Goal: Task Accomplishment & Management: Use online tool/utility

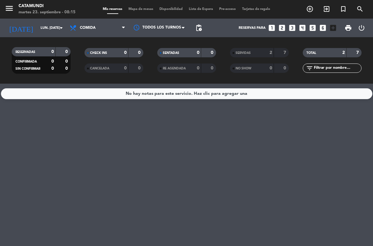
click at [136, 9] on span "Mapa de mesas" at bounding box center [140, 8] width 31 height 3
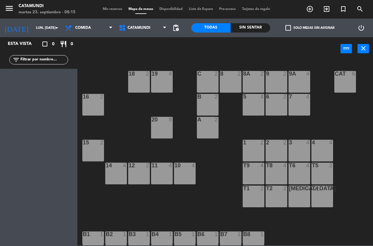
click at [50, 25] on input "lun. [DATE]" at bounding box center [56, 28] width 46 height 10
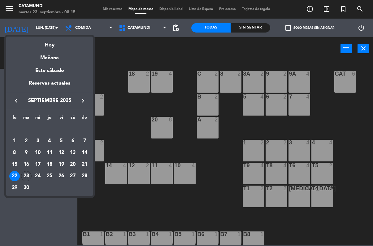
click at [24, 173] on div "23" at bounding box center [26, 176] width 11 height 11
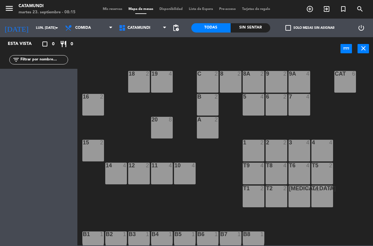
type input "[DATE] sep."
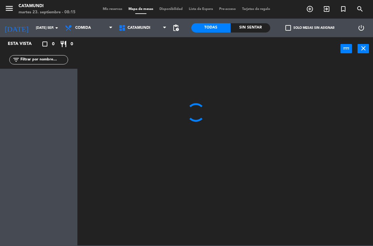
click at [70, 21] on span "Comida" at bounding box center [89, 28] width 54 height 14
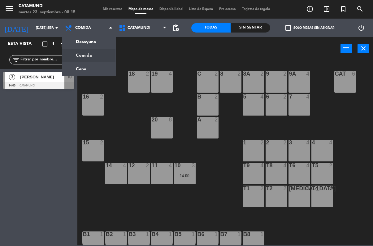
click at [72, 41] on ng-component "menu Catamundi martes 23. septiembre - 08:15 Mis reservas Mapa de mesas Disponi…" at bounding box center [186, 122] width 373 height 245
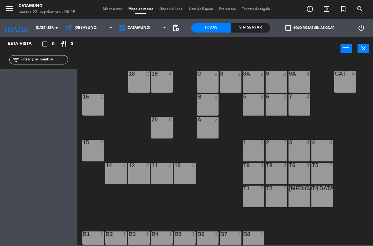
click at [79, 22] on span "Desayuno" at bounding box center [89, 28] width 54 height 14
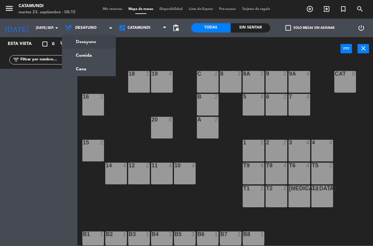
click at [68, 53] on ng-component "menu Catamundi martes 23. septiembre - 08:15 Mis reservas Mapa de mesas Disponi…" at bounding box center [186, 122] width 373 height 245
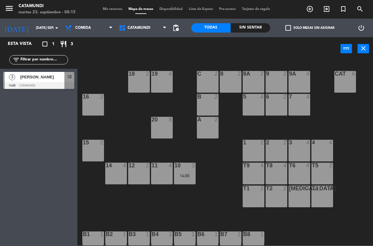
click at [78, 27] on span "Comida" at bounding box center [83, 28] width 16 height 4
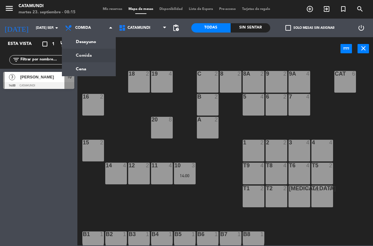
click at [63, 71] on ng-component "menu Catamundi martes 23. septiembre - 08:15 Mis reservas Mapa de mesas Disponi…" at bounding box center [186, 122] width 373 height 245
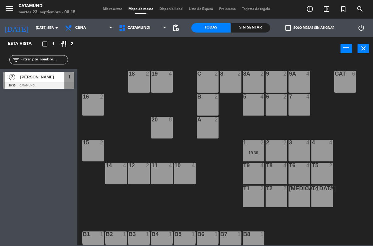
click at [81, 26] on span "Cena" at bounding box center [80, 28] width 11 height 4
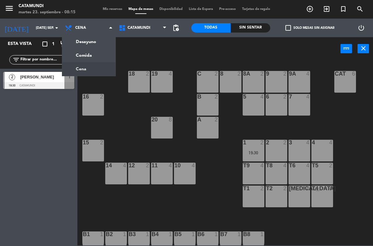
click at [67, 42] on ng-component "menu Catamundi martes 23. septiembre - 08:15 Mis reservas Mapa de mesas Disponi…" at bounding box center [186, 122] width 373 height 245
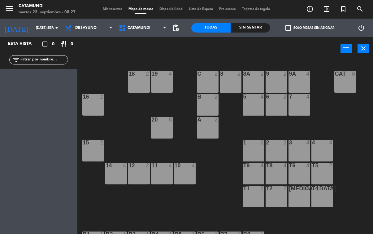
click at [83, 105] on div "16 2" at bounding box center [93, 105] width 22 height 22
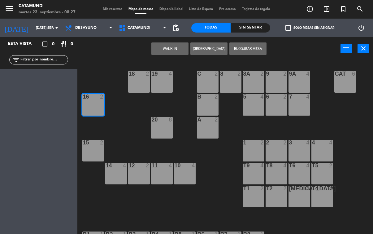
click at [158, 54] on button "WALK IN" at bounding box center [169, 48] width 37 height 12
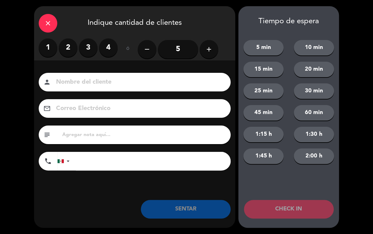
click at [66, 50] on label "2" at bounding box center [68, 47] width 19 height 19
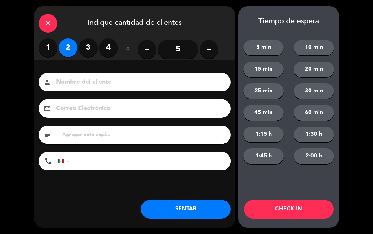
click at [75, 82] on input at bounding box center [138, 82] width 167 height 11
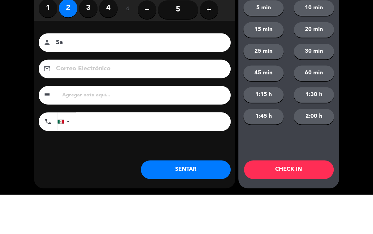
type input "S"
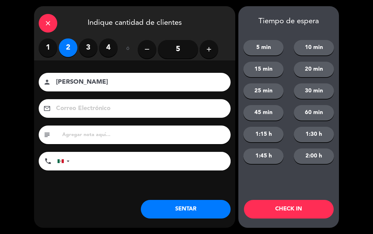
type input "[PERSON_NAME]"
click at [191, 201] on button "SENTAR" at bounding box center [186, 209] width 90 height 19
